Goal: Find specific page/section: Find specific page/section

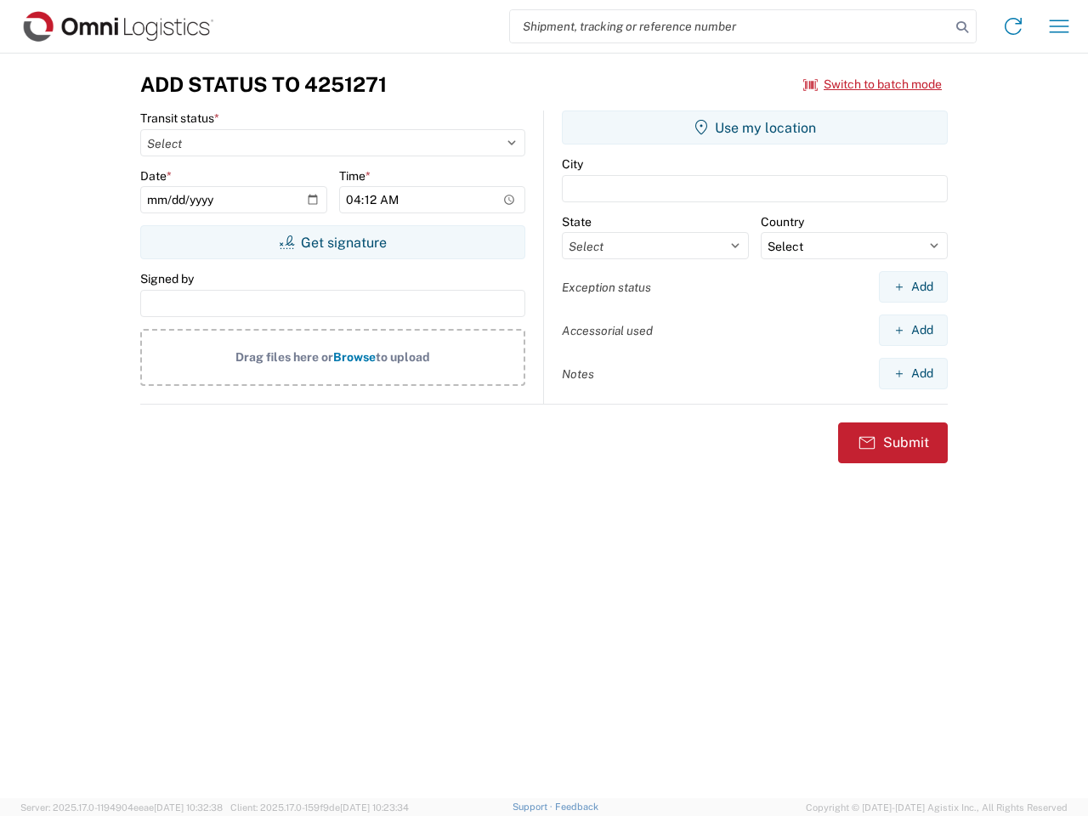
click at [730, 26] on input "search" at bounding box center [730, 26] width 440 height 32
click at [962, 27] on icon at bounding box center [962, 27] width 24 height 24
click at [1013, 26] on icon at bounding box center [1013, 26] width 27 height 27
click at [1059, 26] on icon "button" at bounding box center [1060, 26] width 20 height 13
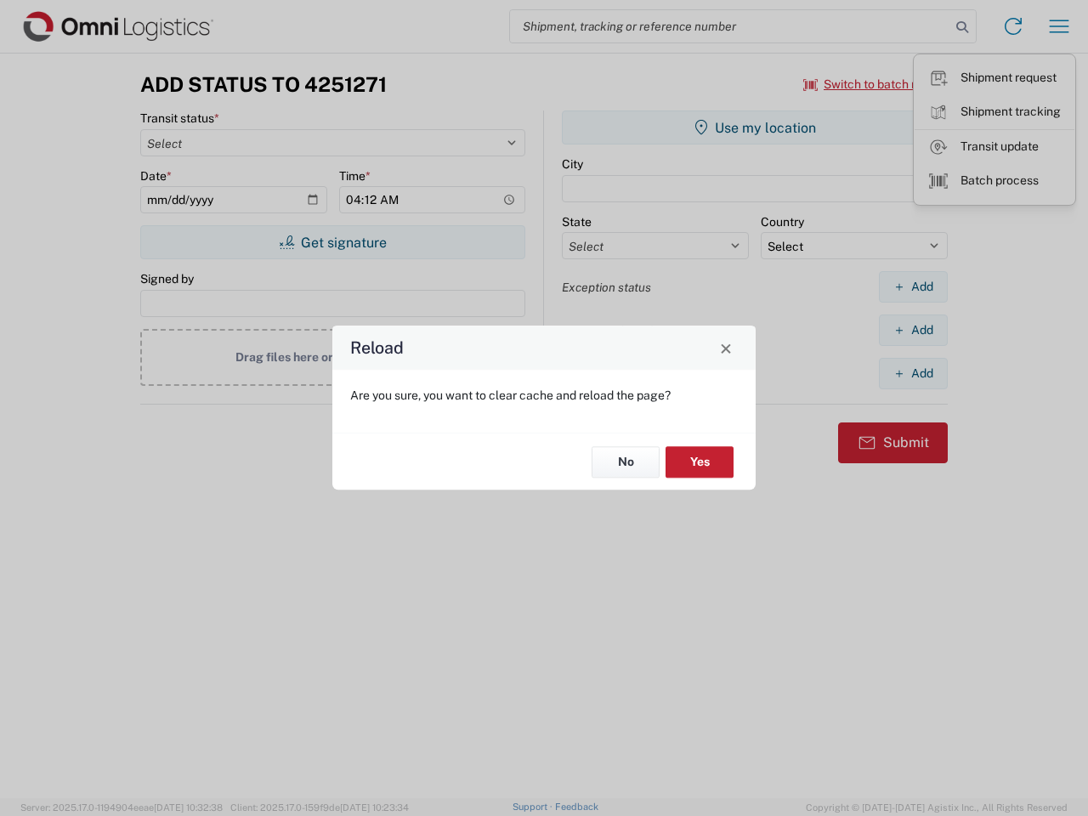
click at [873, 84] on div "Reload Are you sure, you want to clear cache and reload the page? No Yes" at bounding box center [544, 408] width 1088 height 816
click at [332, 242] on div "Reload Are you sure, you want to clear cache and reload the page? No Yes" at bounding box center [544, 408] width 1088 height 816
click at [755, 128] on div "Reload Are you sure, you want to clear cache and reload the page? No Yes" at bounding box center [544, 408] width 1088 height 816
click at [913, 286] on div "Reload Are you sure, you want to clear cache and reload the page? No Yes" at bounding box center [544, 408] width 1088 height 816
click at [913, 330] on div "Reload Are you sure, you want to clear cache and reload the page? No Yes" at bounding box center [544, 408] width 1088 height 816
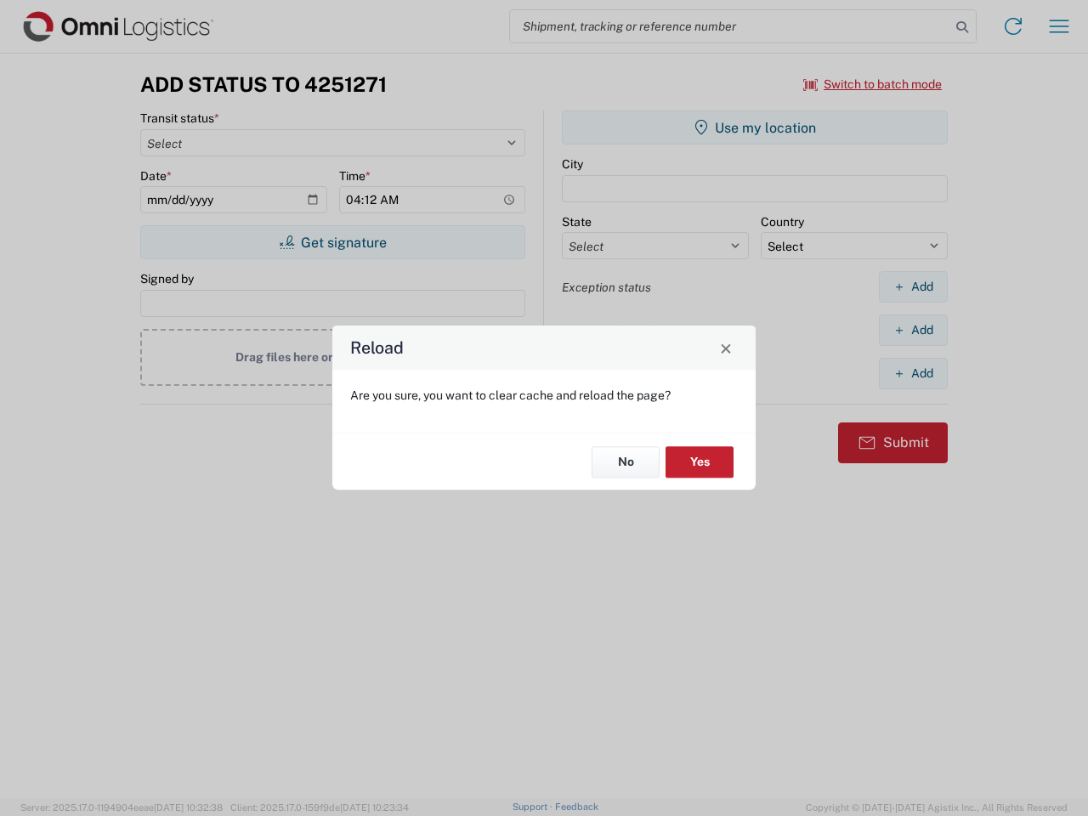
click at [913, 373] on div "Reload Are you sure, you want to clear cache and reload the page? No Yes" at bounding box center [544, 408] width 1088 height 816
